Goal: Information Seeking & Learning: Learn about a topic

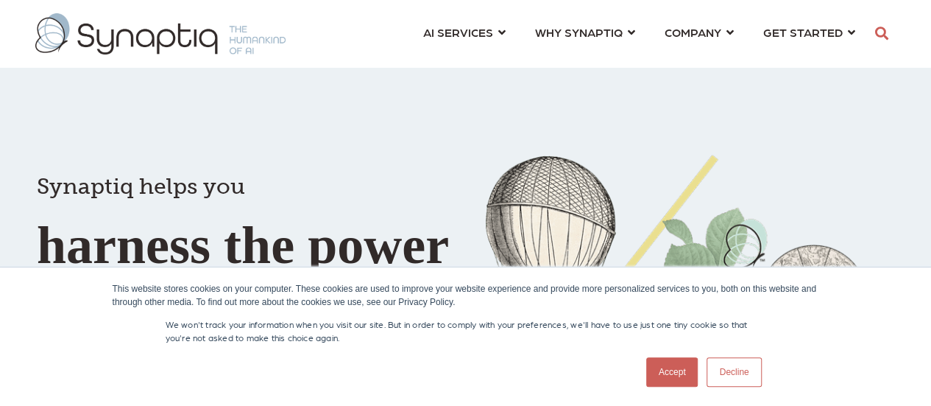
click at [666, 365] on link "Accept" at bounding box center [672, 371] width 52 height 29
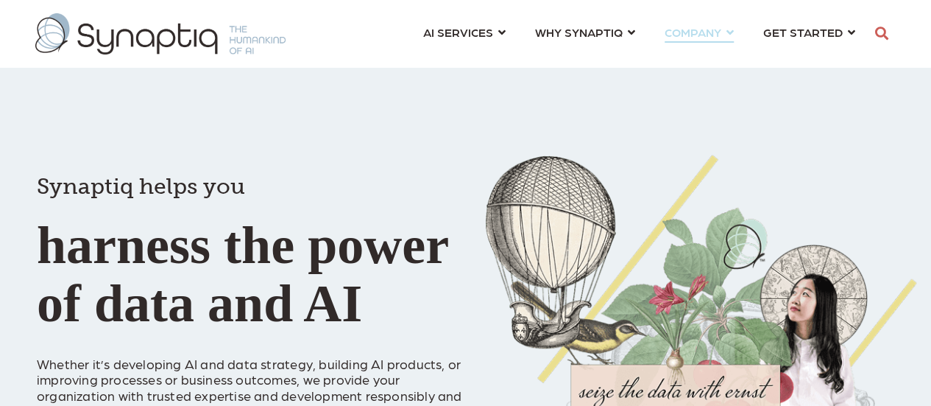
click at [729, 38] on link "COMPANY ⇲ Learn About Us Events Why We Exist How We Work How We Think Careers ⇲…" at bounding box center [699, 31] width 69 height 27
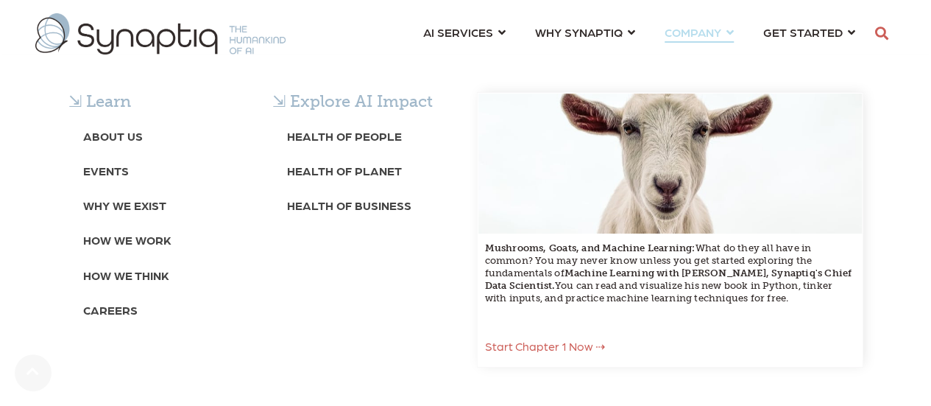
scroll to position [147, 0]
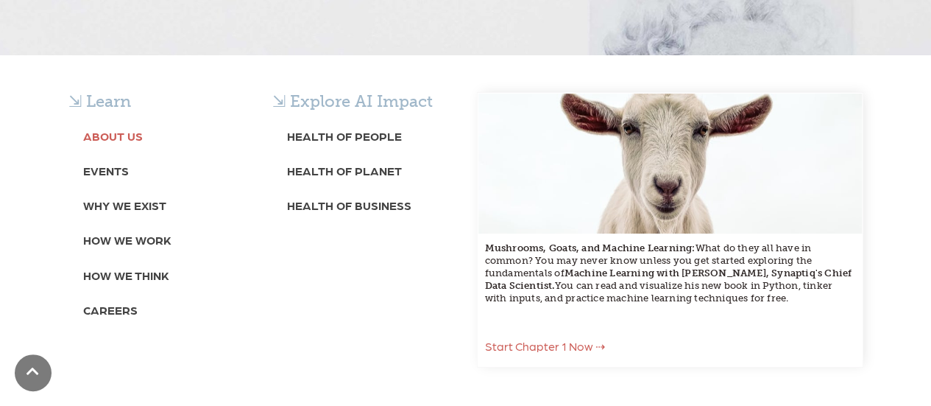
click at [105, 138] on b "About Us" at bounding box center [113, 136] width 60 height 14
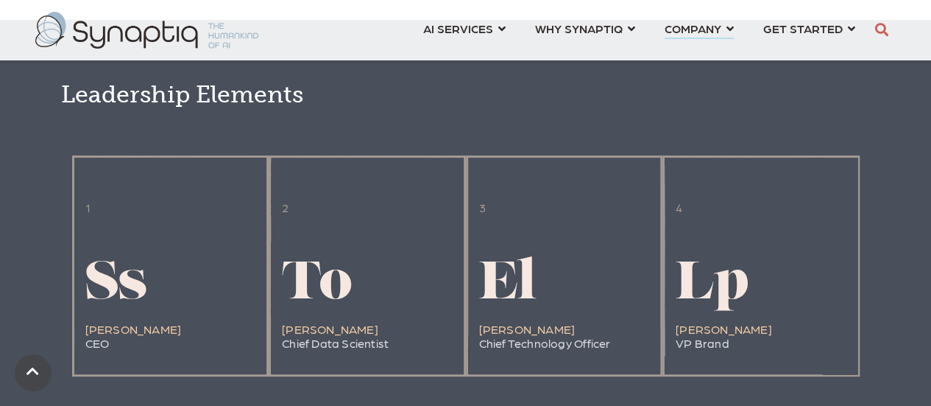
scroll to position [3019, 0]
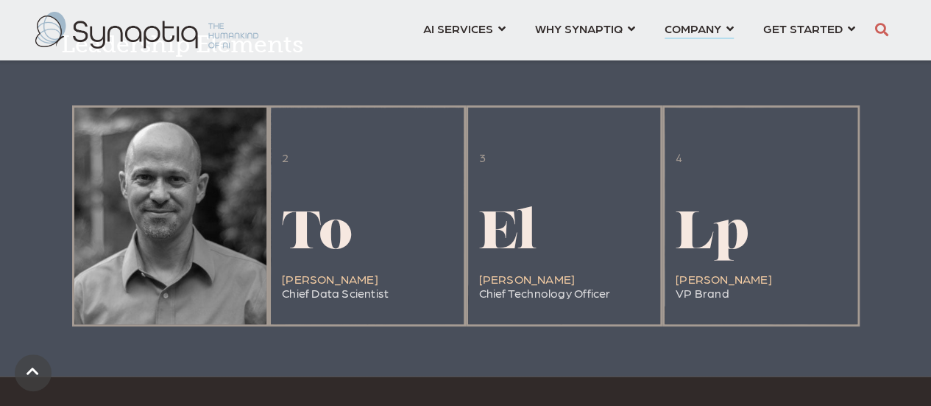
drag, startPoint x: 195, startPoint y: 300, endPoint x: 96, endPoint y: 294, distance: 98.8
click at [96, 294] on div at bounding box center [170, 215] width 193 height 216
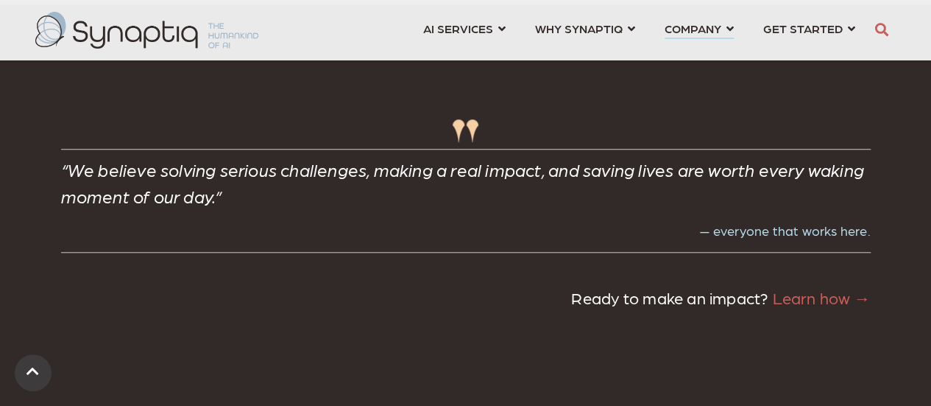
scroll to position [3608, 0]
